Goal: Task Accomplishment & Management: Manage account settings

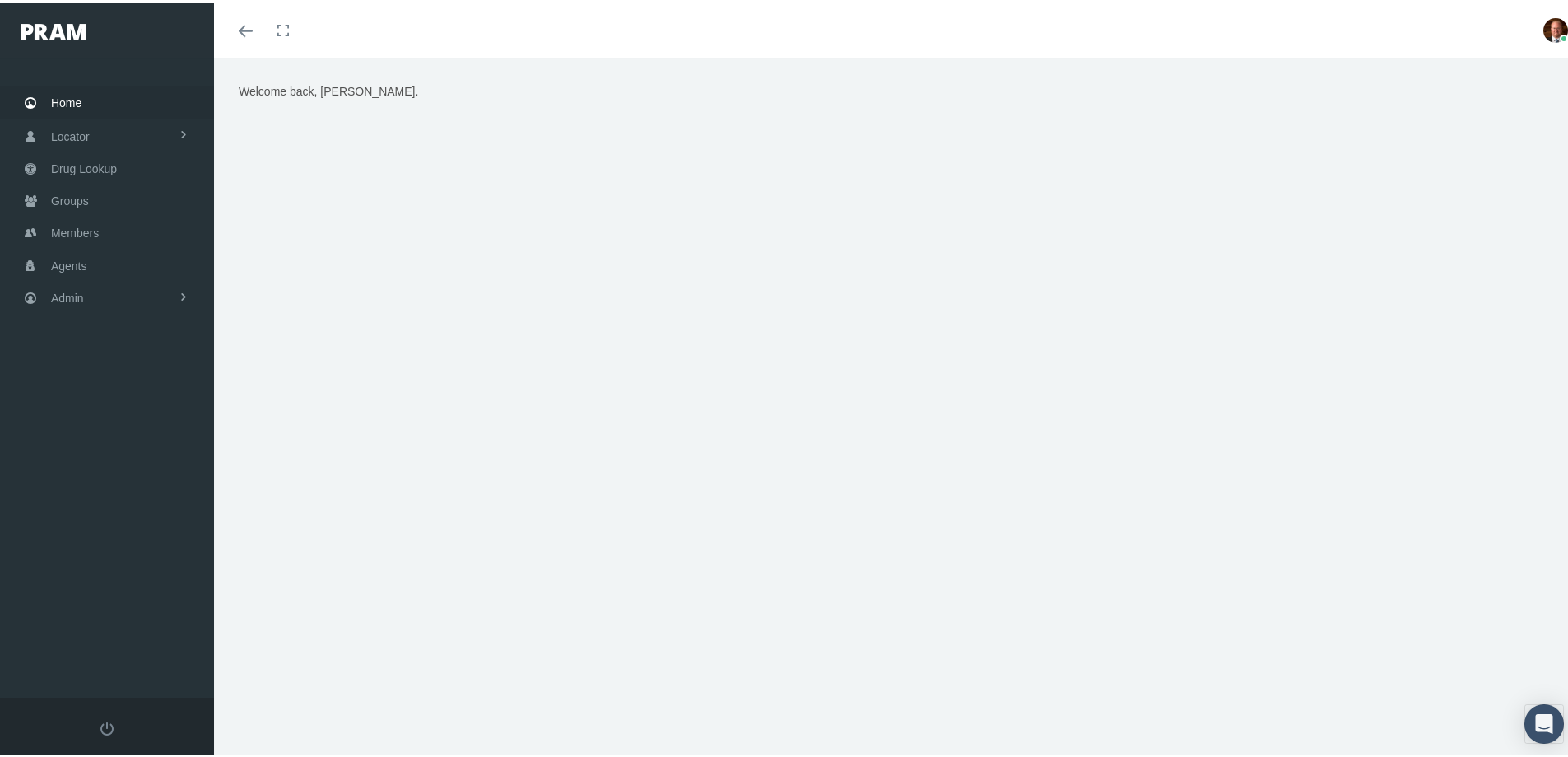
click at [73, 99] on span "Home" at bounding box center [66, 100] width 30 height 31
click at [93, 222] on span "Members" at bounding box center [74, 230] width 48 height 31
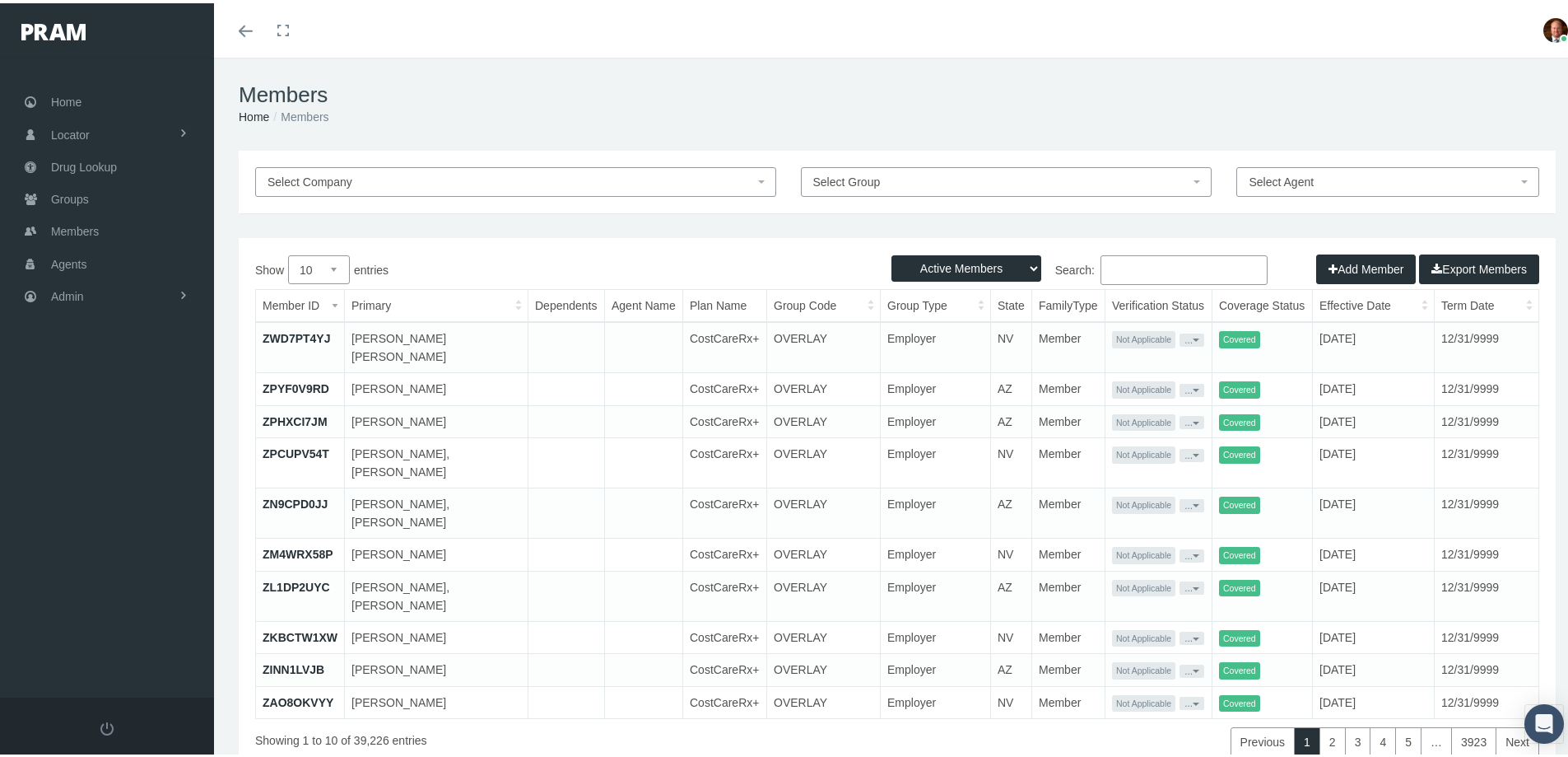
click at [1139, 264] on input "Search:" at bounding box center [1184, 266] width 167 height 30
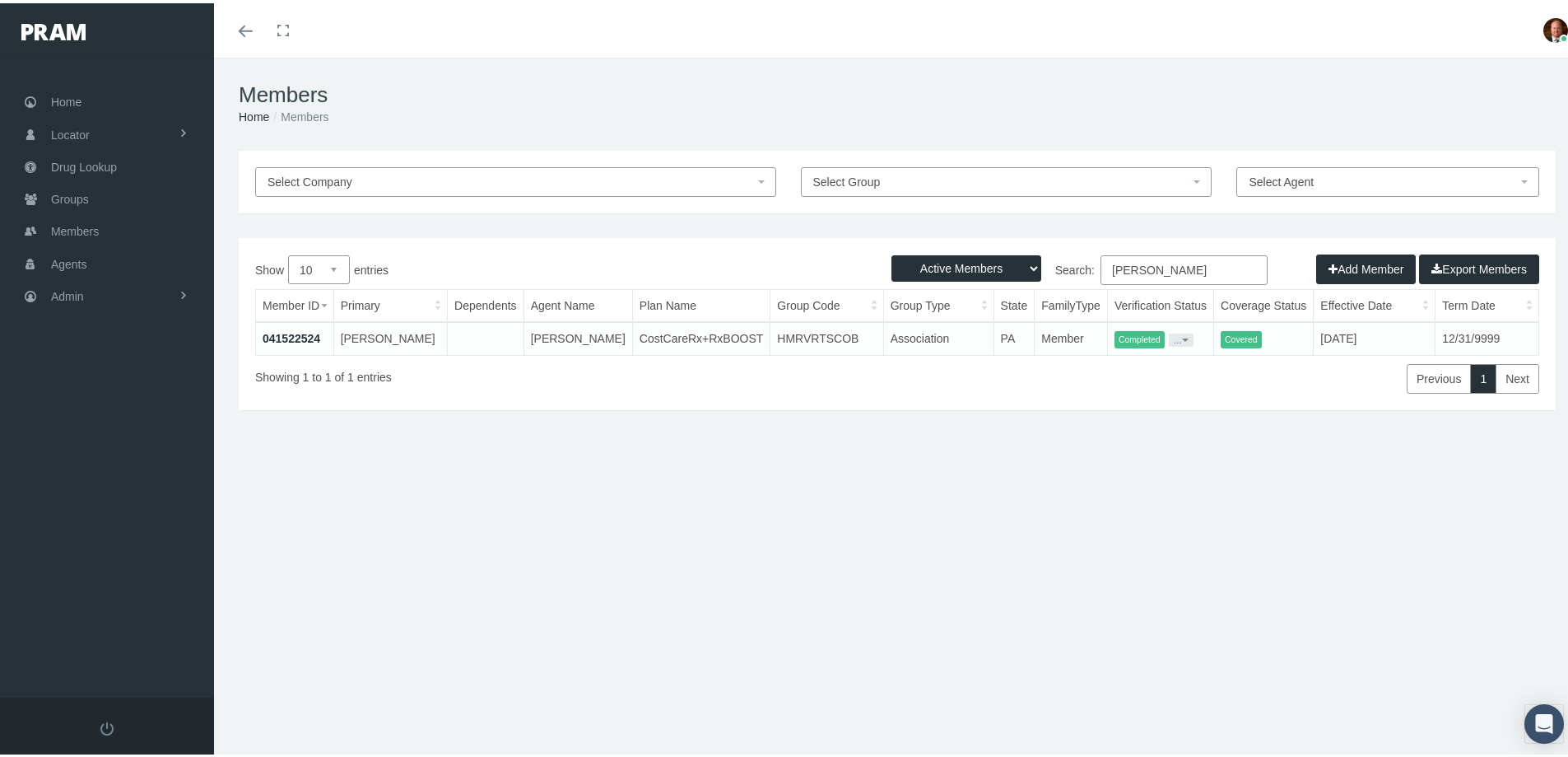
type input "michael adkins"
click at [306, 335] on link "041522524" at bounding box center [291, 335] width 57 height 13
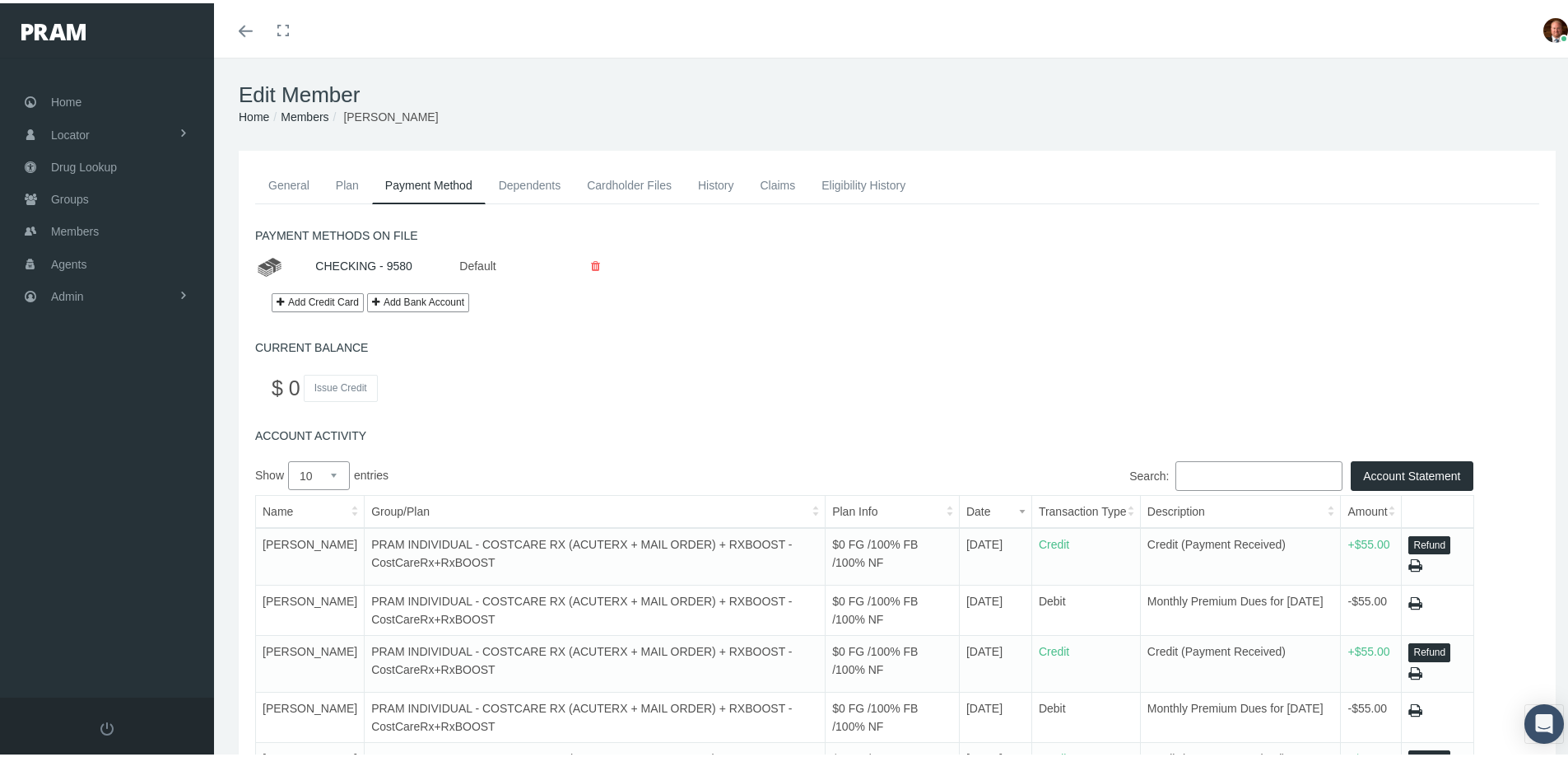
click at [292, 166] on link "General" at bounding box center [289, 182] width 67 height 36
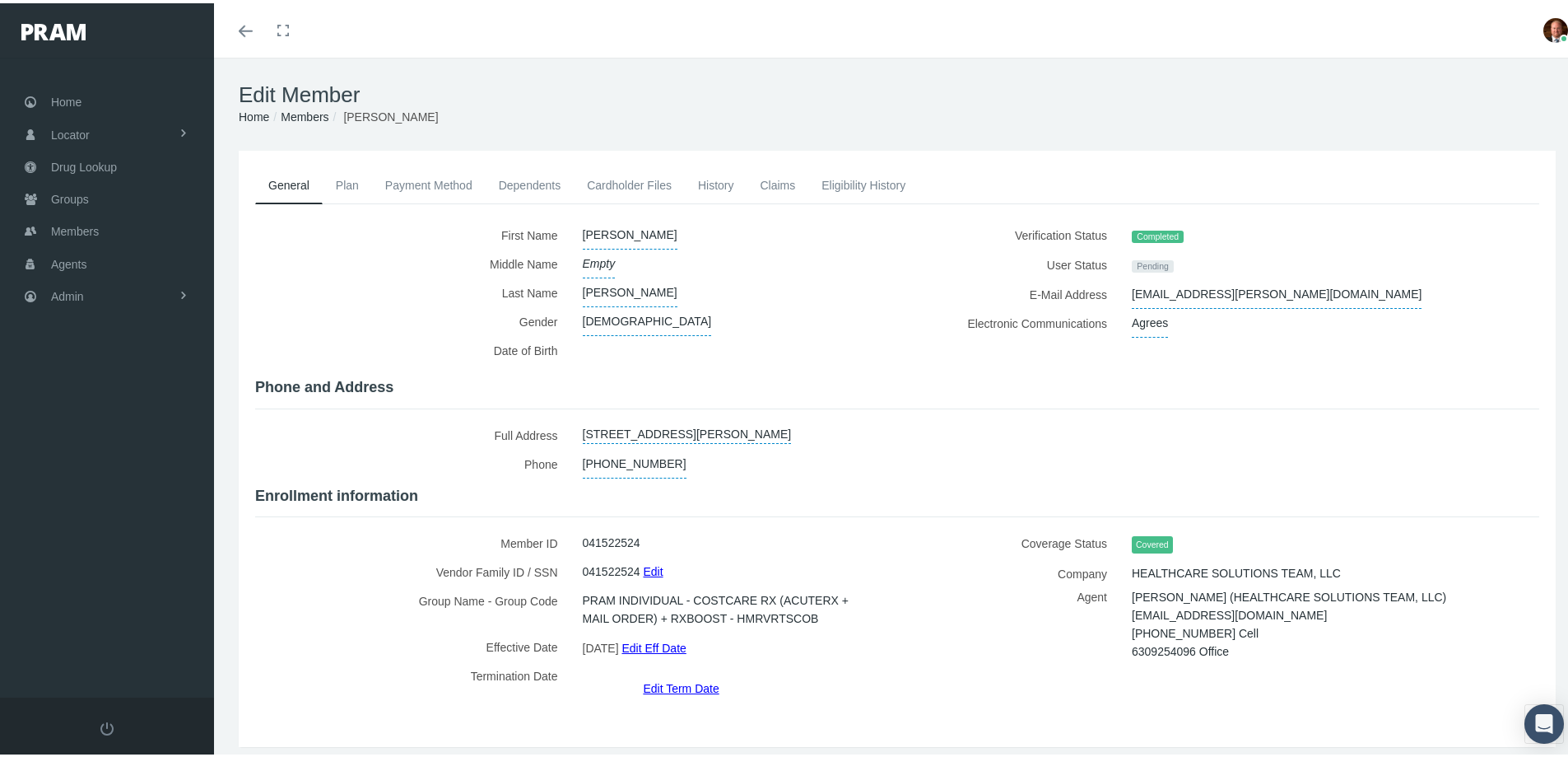
click at [785, 178] on link "Claims" at bounding box center [777, 182] width 62 height 36
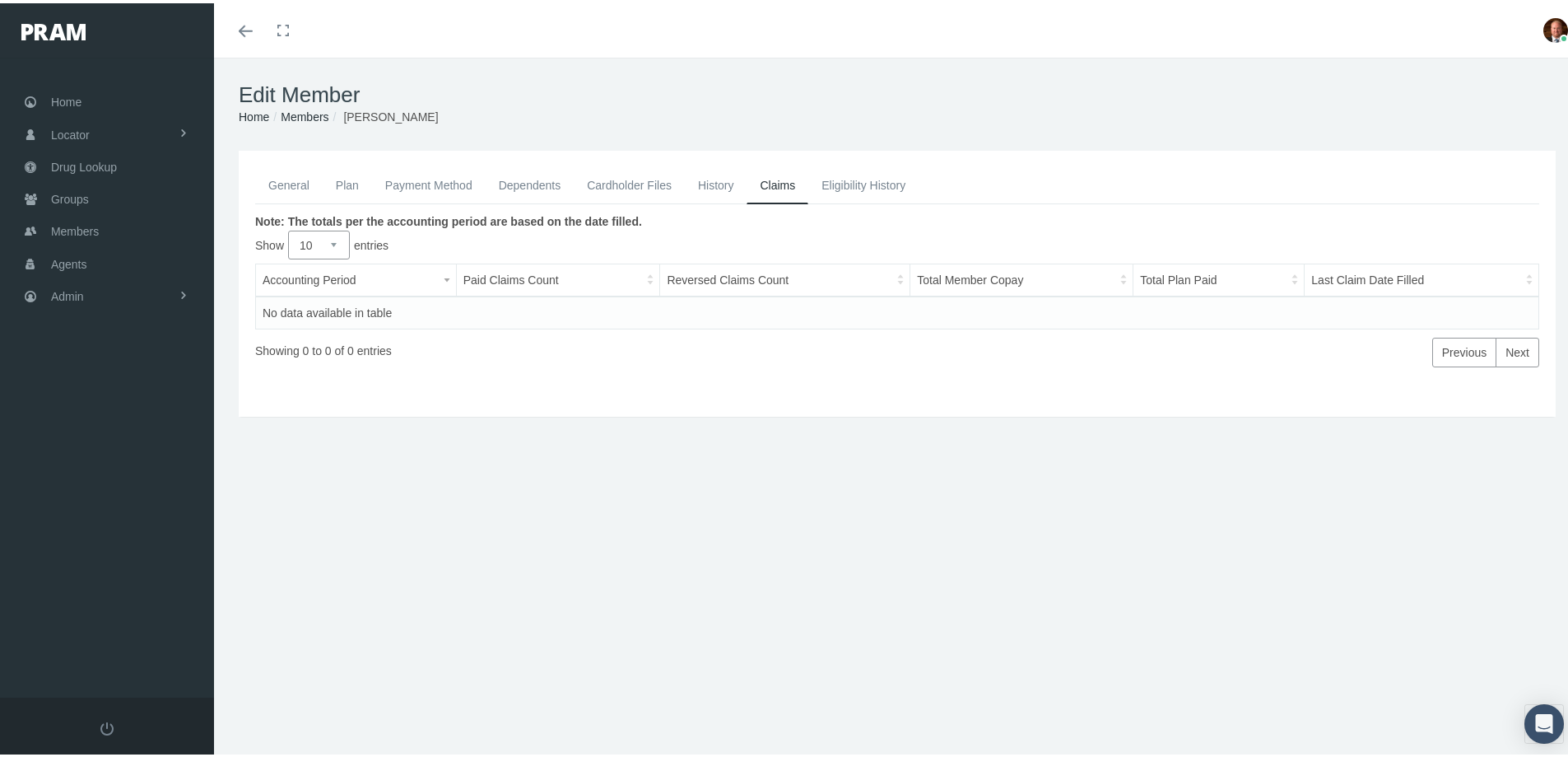
click at [289, 190] on link "General" at bounding box center [289, 182] width 67 height 36
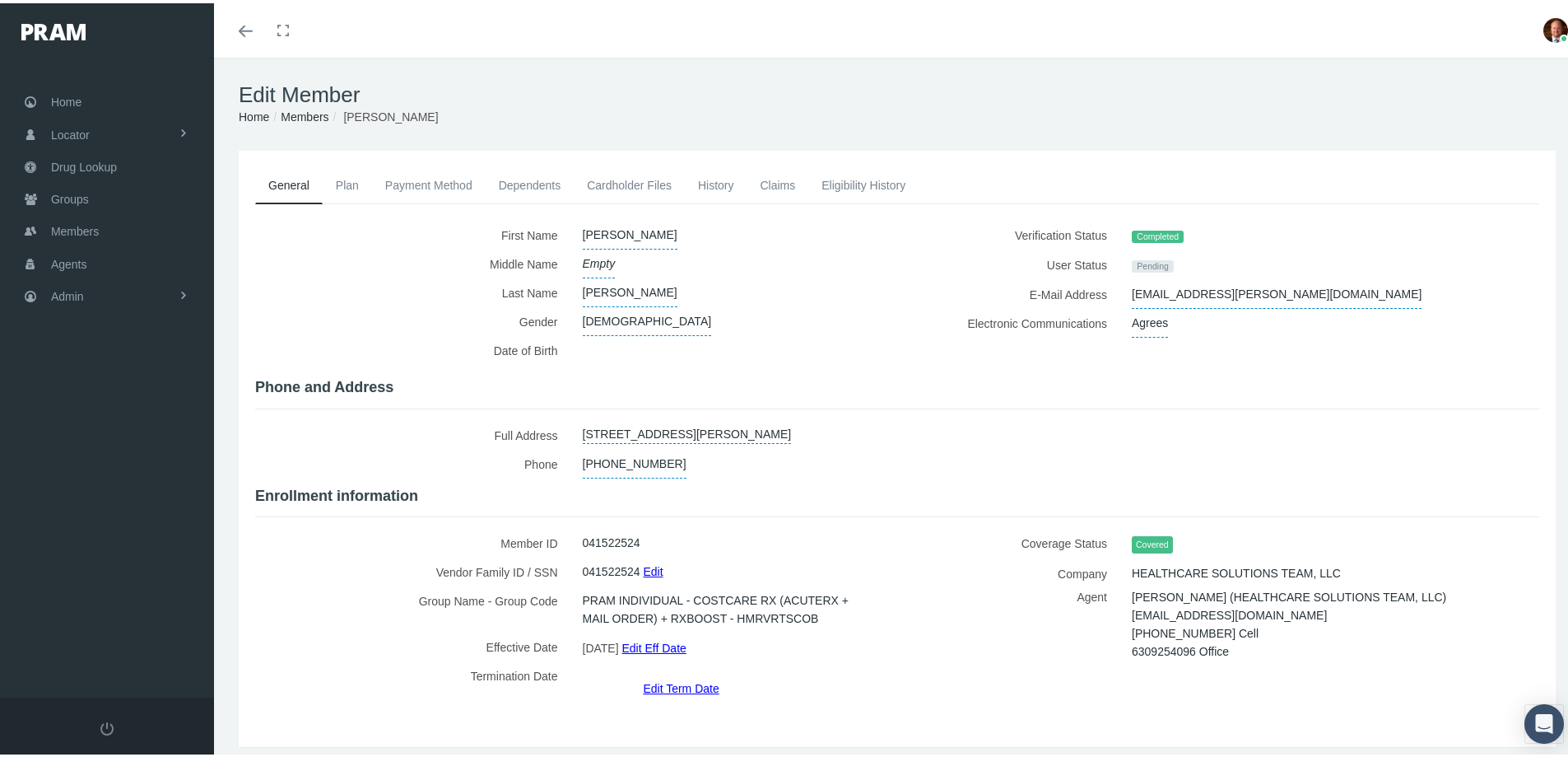
click at [676, 673] on link "Edit Term Date" at bounding box center [680, 684] width 75 height 24
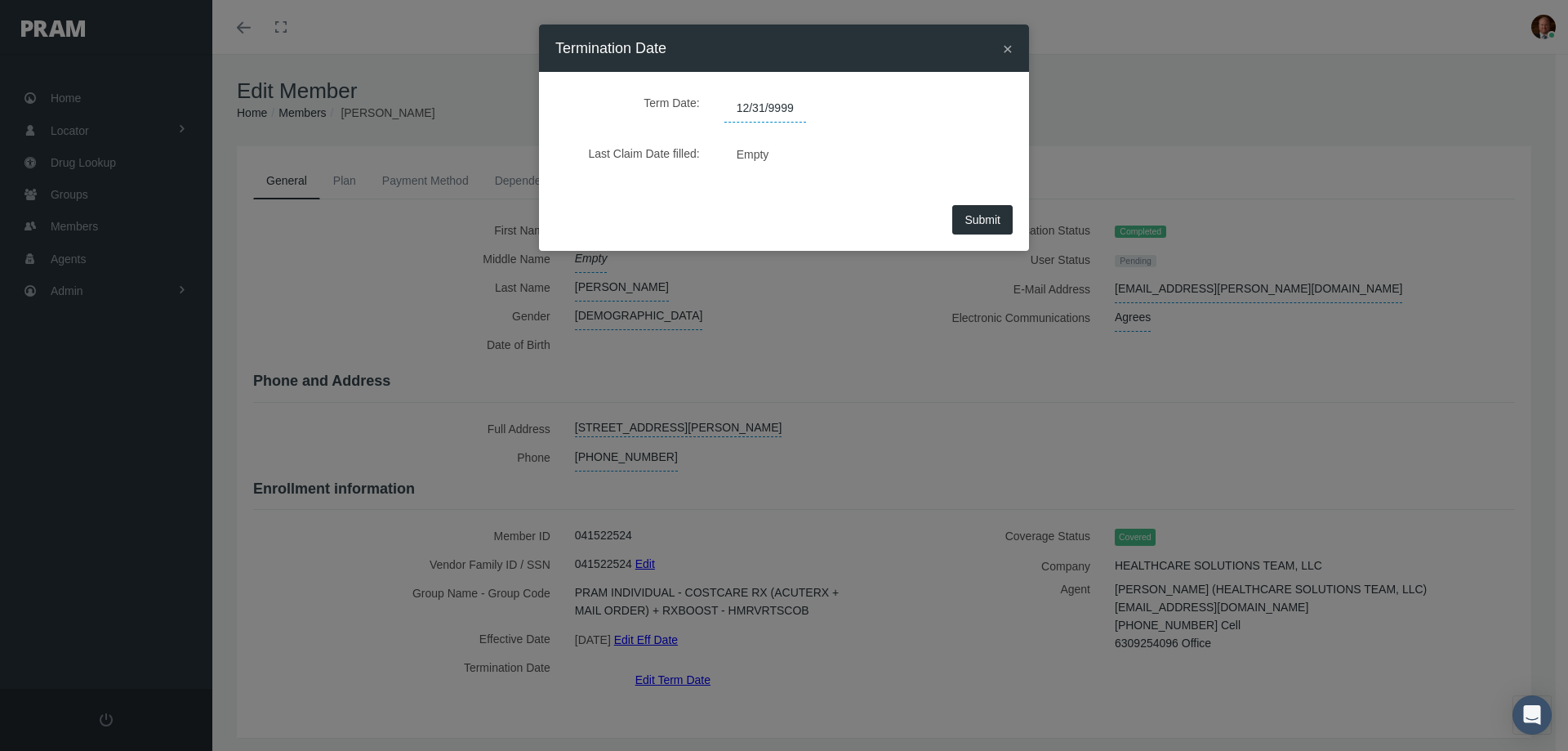
click at [794, 104] on span "12/31/9999" at bounding box center [765, 109] width 82 height 28
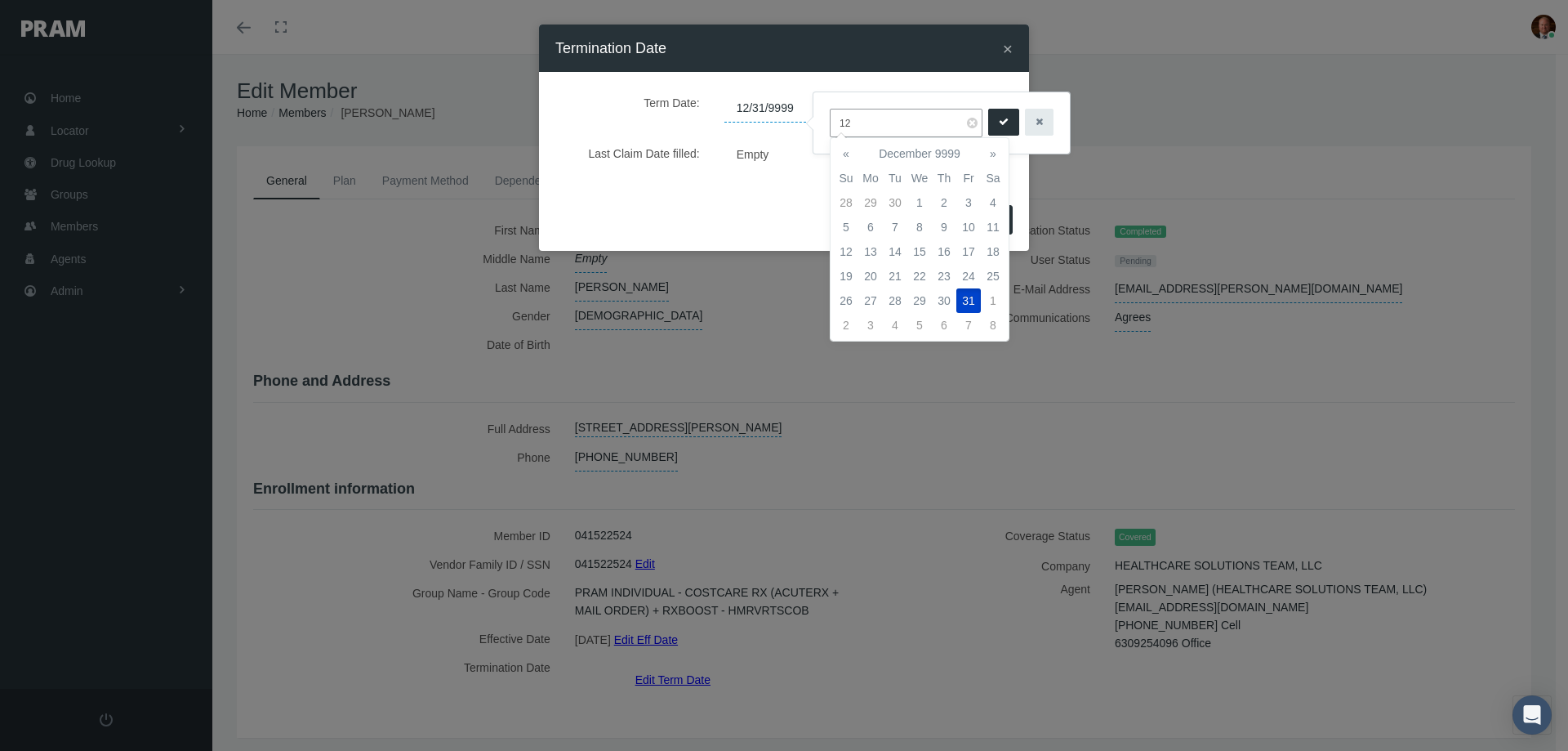
type input "1"
click at [891, 303] on td "30" at bounding box center [896, 301] width 25 height 25
type input "[DATE]"
click at [993, 117] on button "submit" at bounding box center [1003, 122] width 31 height 27
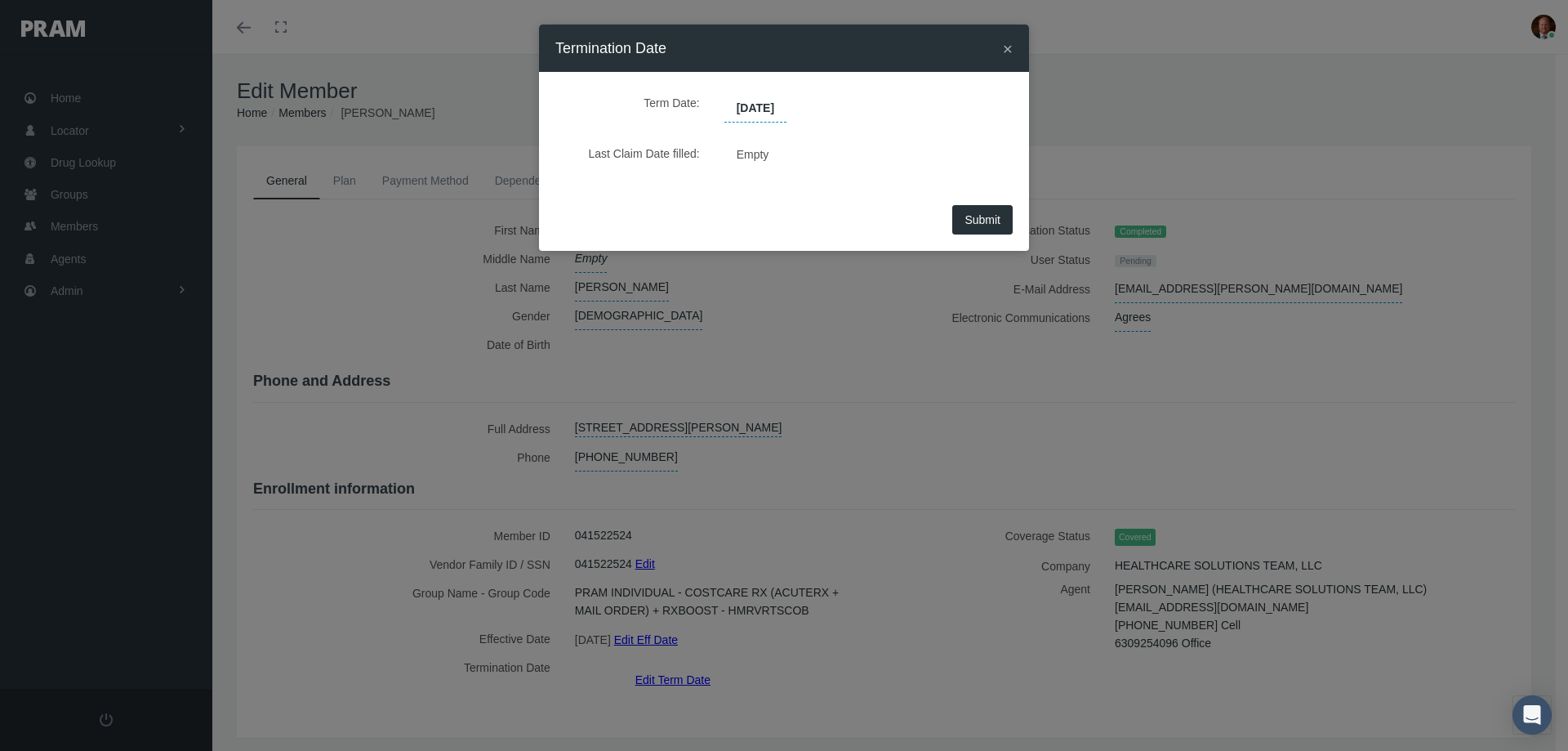
click at [973, 219] on span "Submit" at bounding box center [982, 220] width 36 height 13
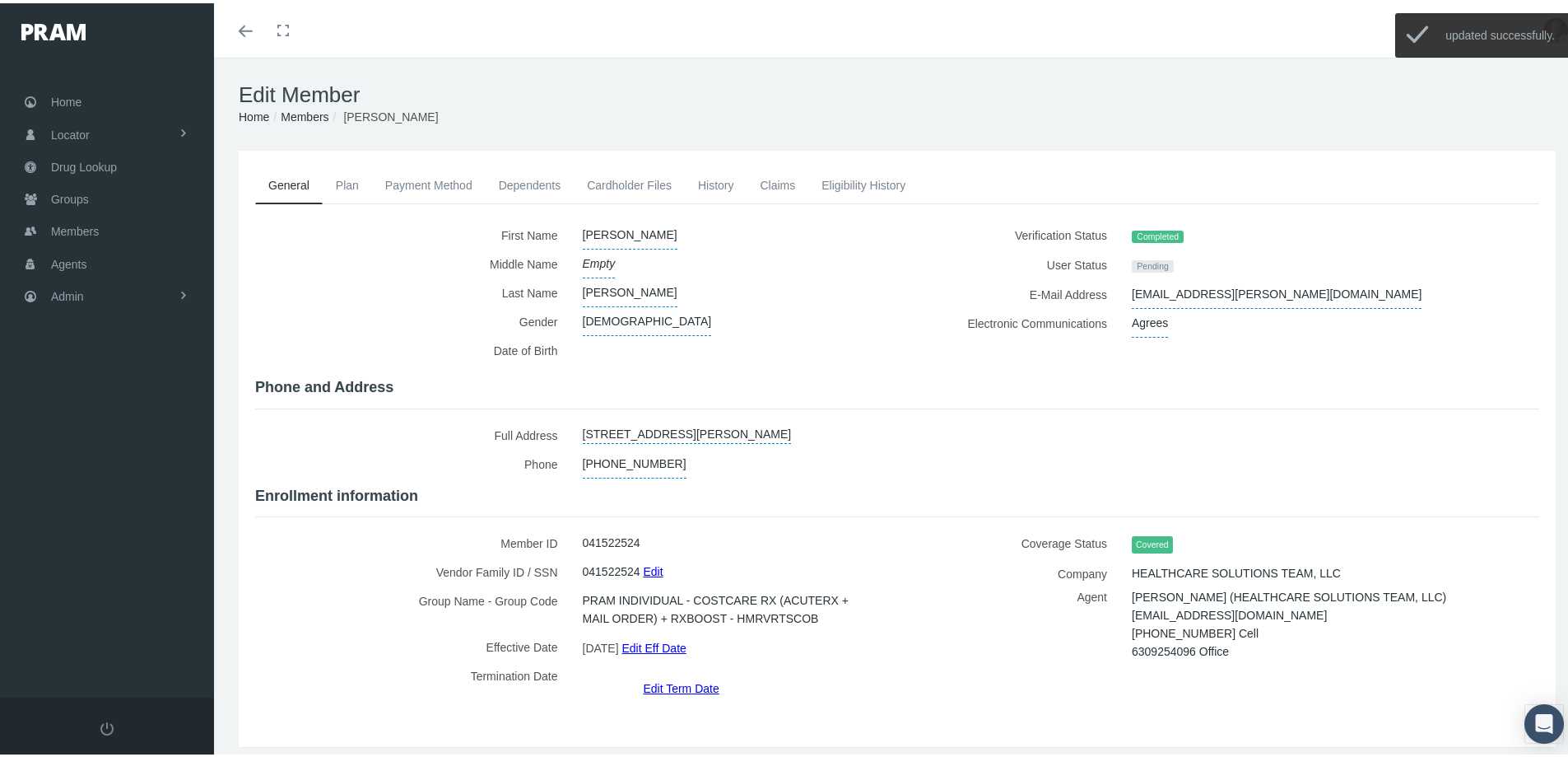
click at [717, 187] on link "History" at bounding box center [716, 182] width 63 height 36
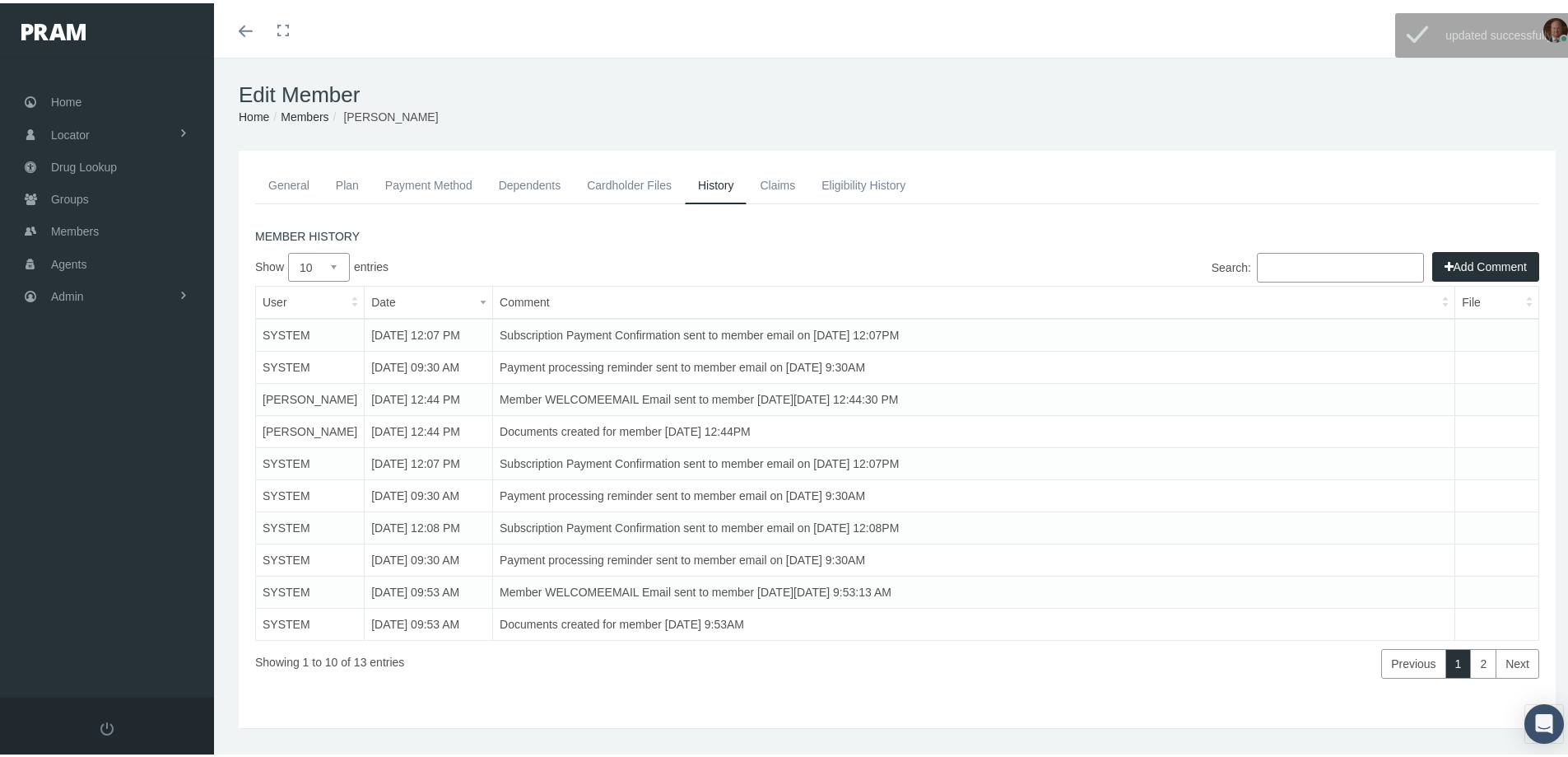
click at [1464, 257] on button "Add Comment" at bounding box center [1486, 263] width 107 height 30
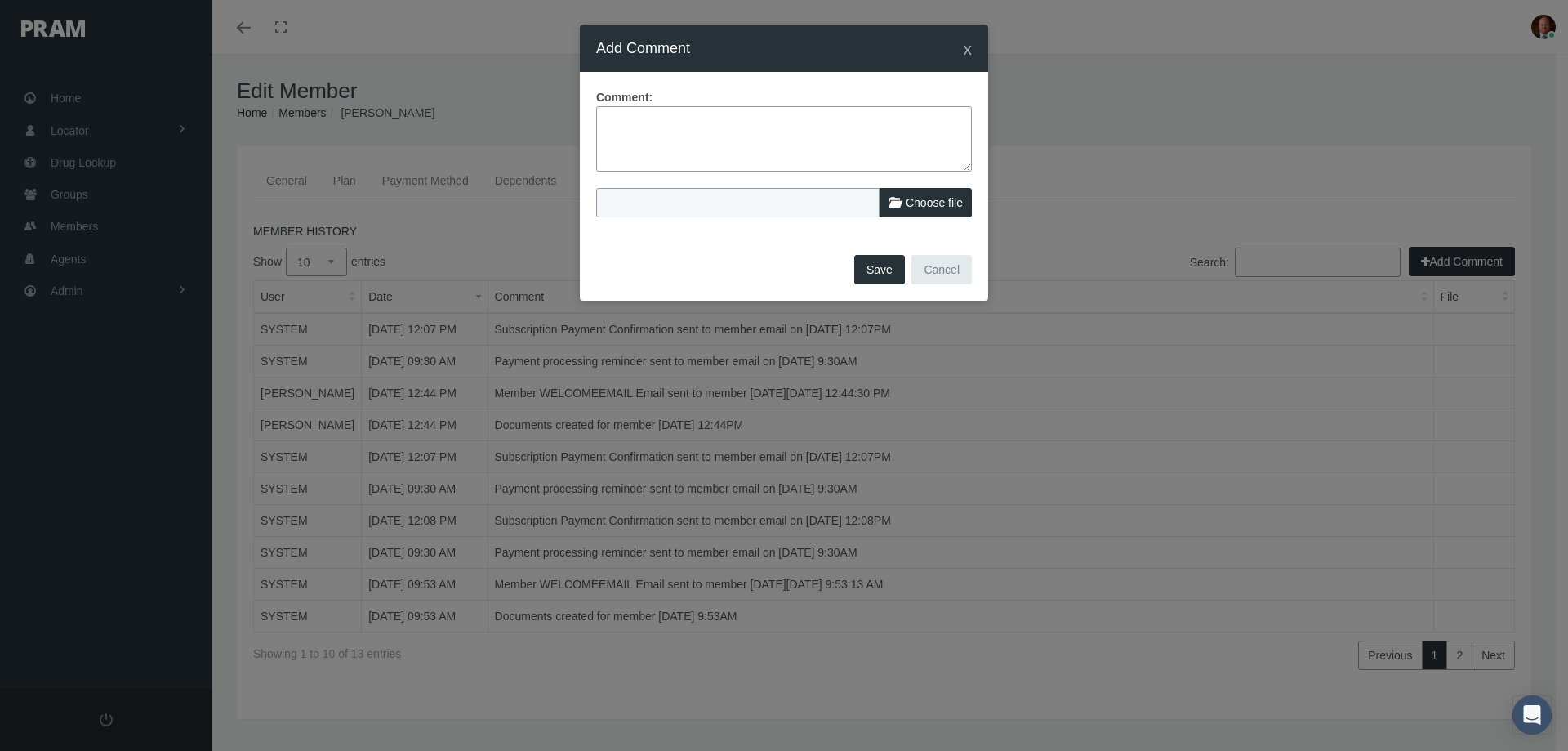
click at [774, 136] on textarea at bounding box center [784, 138] width 375 height 65
type textarea "Member called to cancel. No refund is due."
click at [866, 265] on button "Save" at bounding box center [879, 269] width 51 height 29
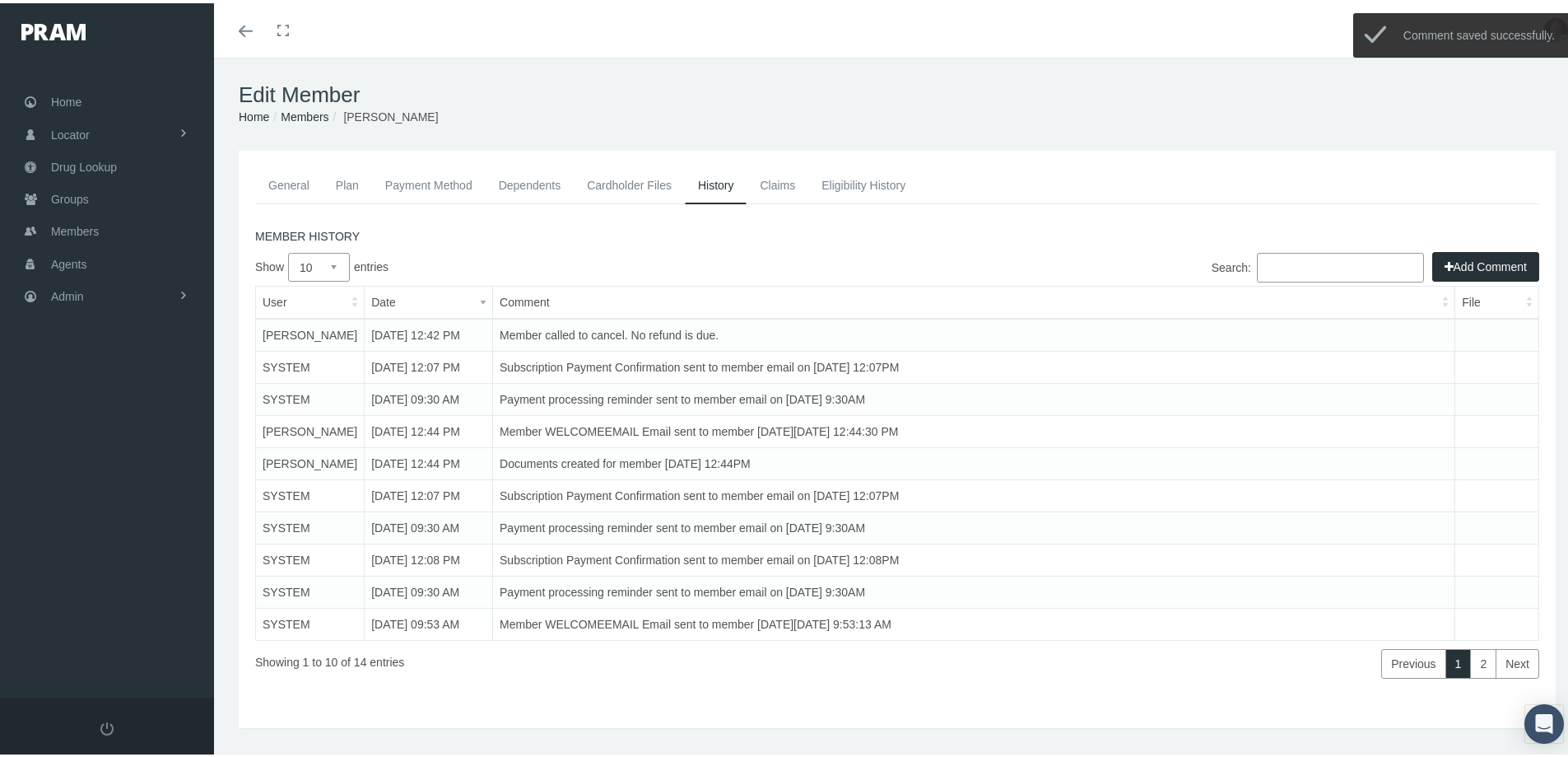
click at [515, 181] on link "Dependents" at bounding box center [530, 182] width 89 height 36
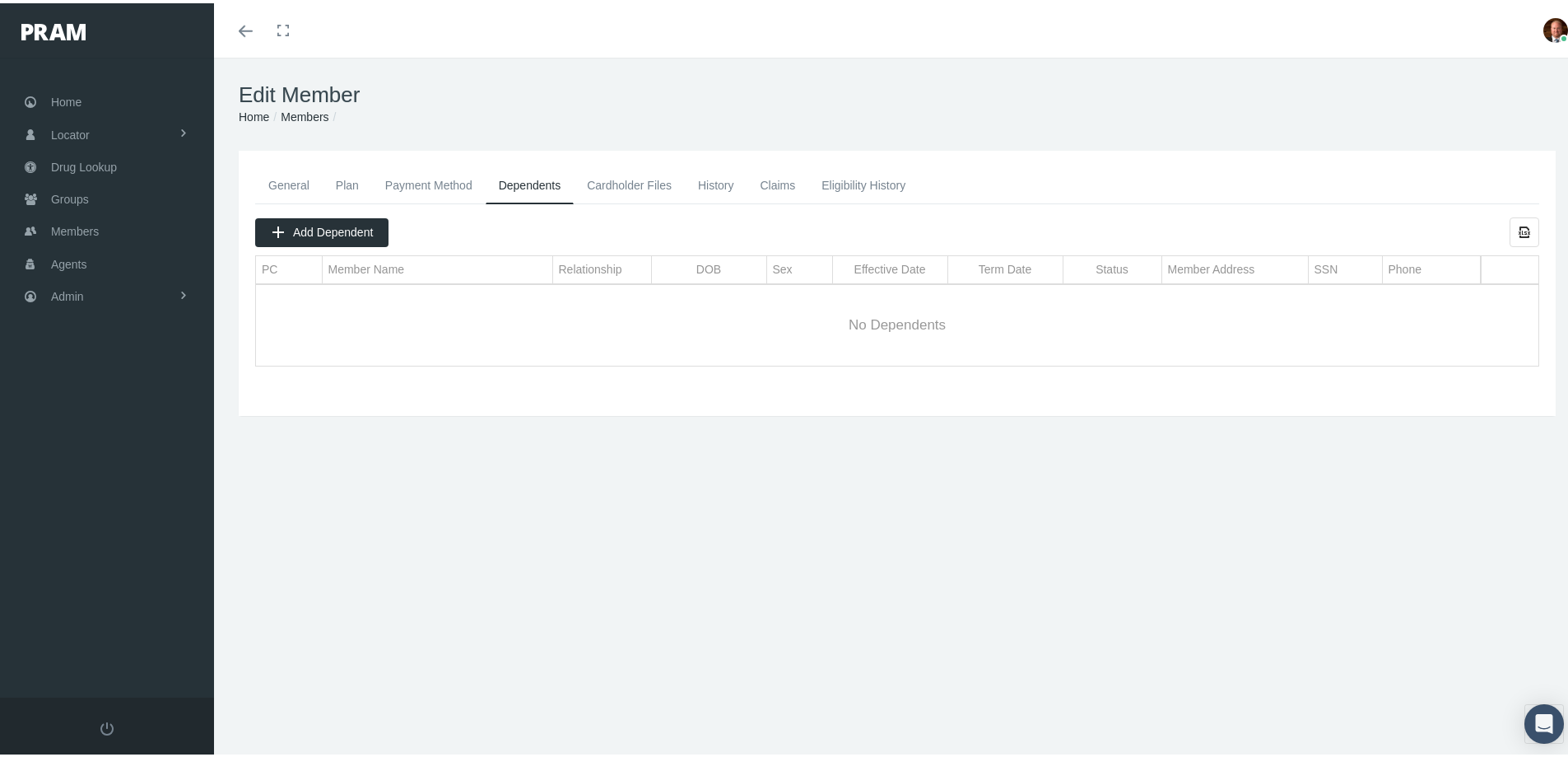
click at [421, 176] on link "Payment Method" at bounding box center [429, 182] width 114 height 36
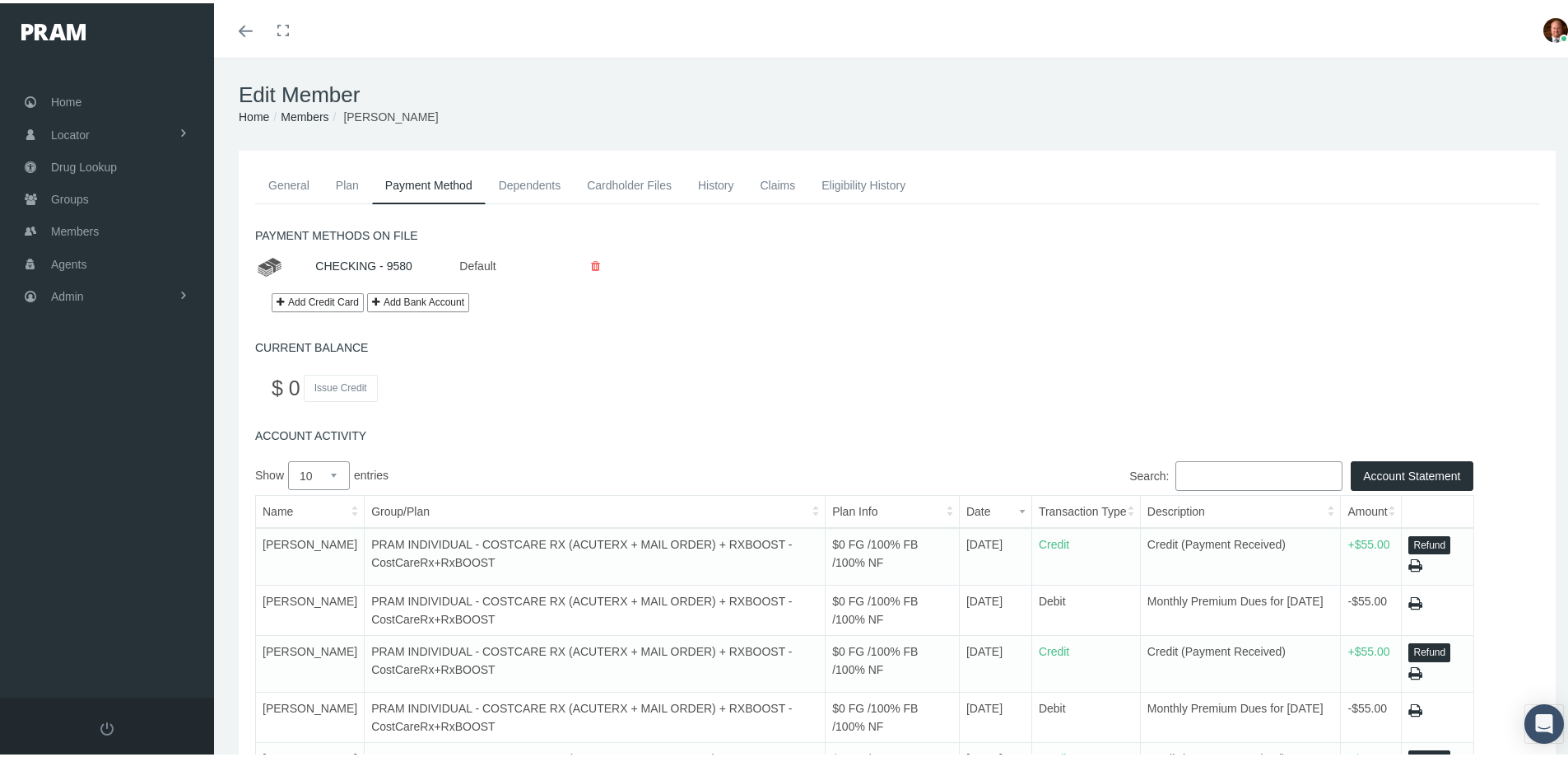
click at [284, 182] on link "General" at bounding box center [289, 182] width 67 height 36
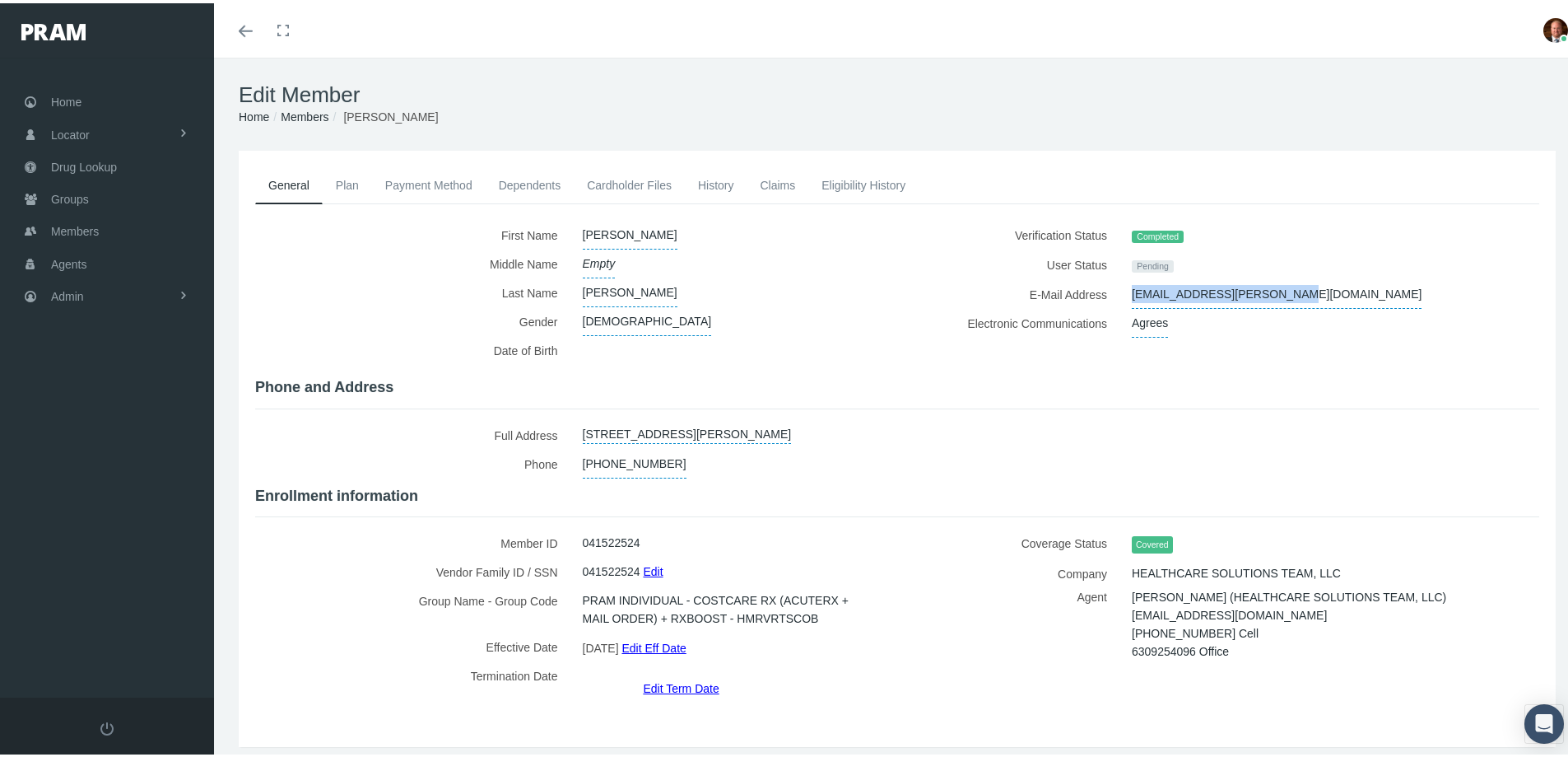
drag, startPoint x: 1122, startPoint y: 292, endPoint x: 1273, endPoint y: 281, distance: 151.4
click at [1273, 281] on div "[EMAIL_ADDRESS][PERSON_NAME][DOMAIN_NAME]" at bounding box center [1304, 291] width 368 height 29
copy span "[EMAIL_ADDRESS][PERSON_NAME][DOMAIN_NAME]"
drag, startPoint x: 1122, startPoint y: 606, endPoint x: 1273, endPoint y: 609, distance: 151.0
click at [1273, 609] on div "[PERSON_NAME] (HEALTHCARE SOLUTIONS TEAM, LLC) [EMAIL_ADDRESS][DOMAIN_NAME] [PH…" at bounding box center [1304, 621] width 368 height 73
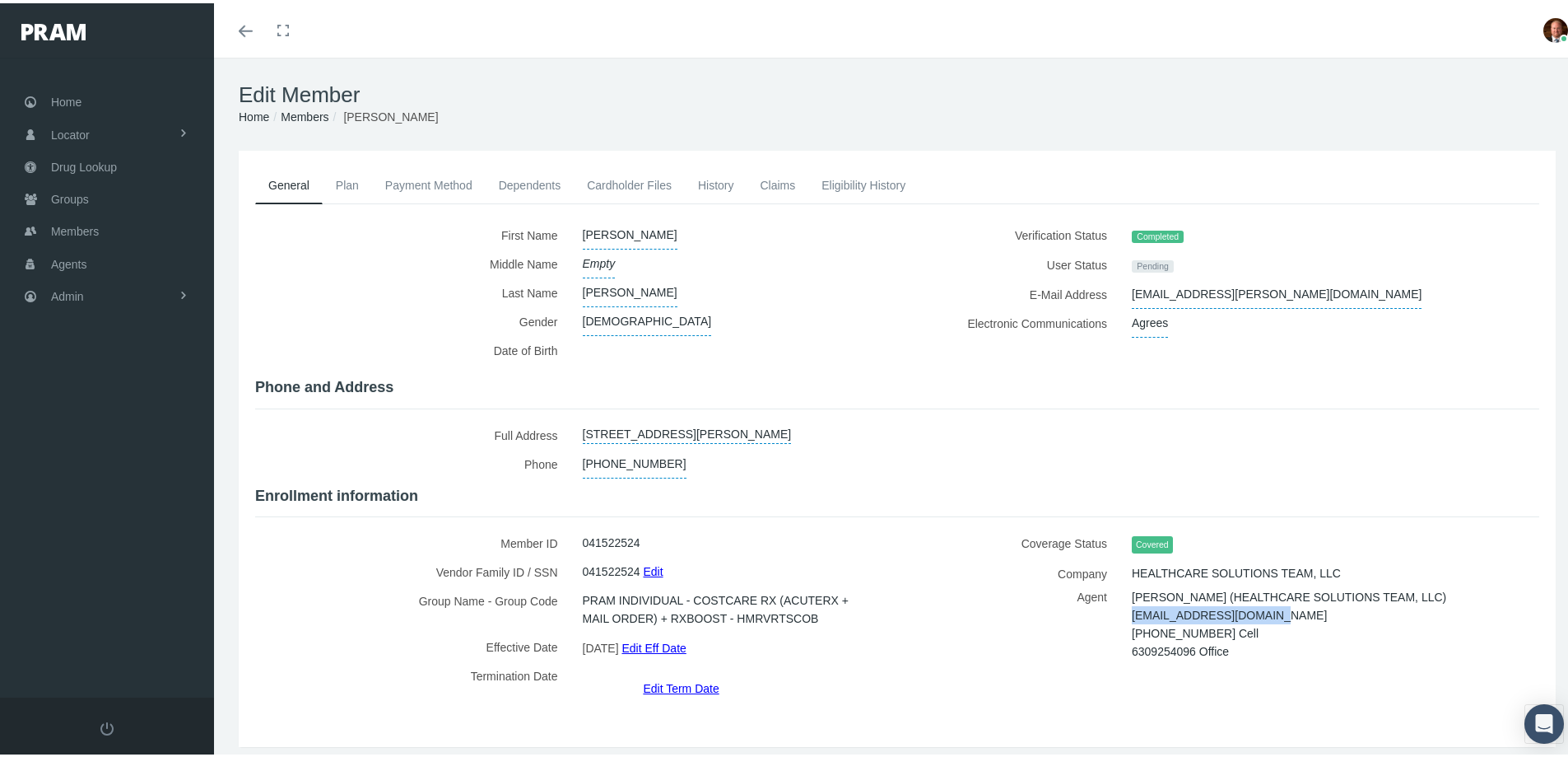
copy span "[EMAIL_ADDRESS][DOMAIN_NAME]"
